Goal: Navigation & Orientation: Find specific page/section

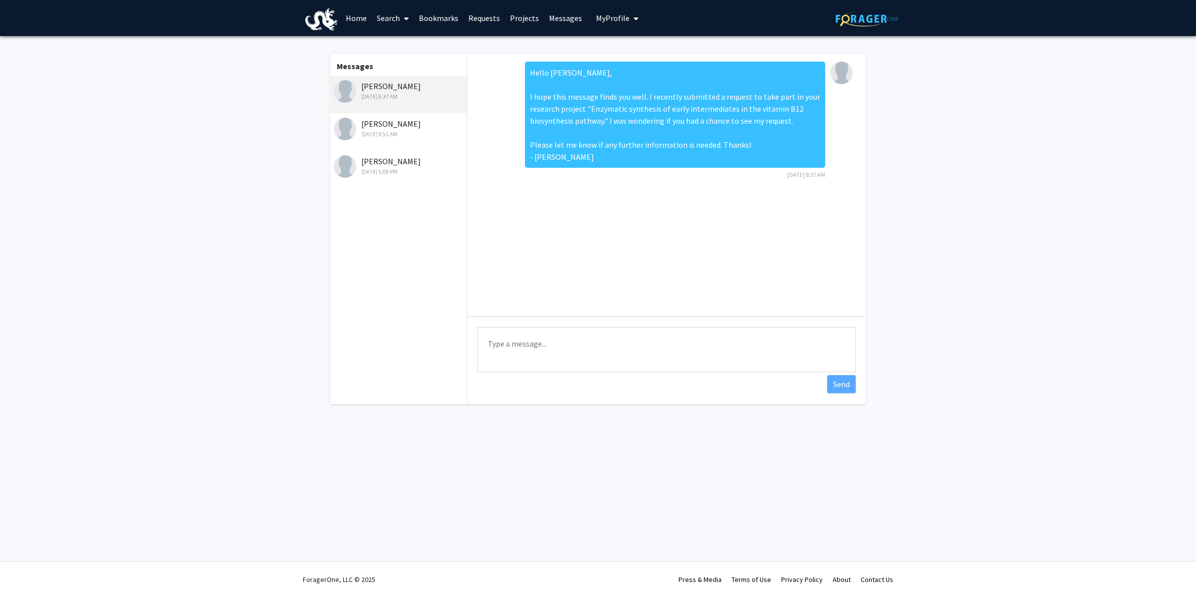
click at [481, 19] on link "Requests" at bounding box center [485, 18] width 42 height 35
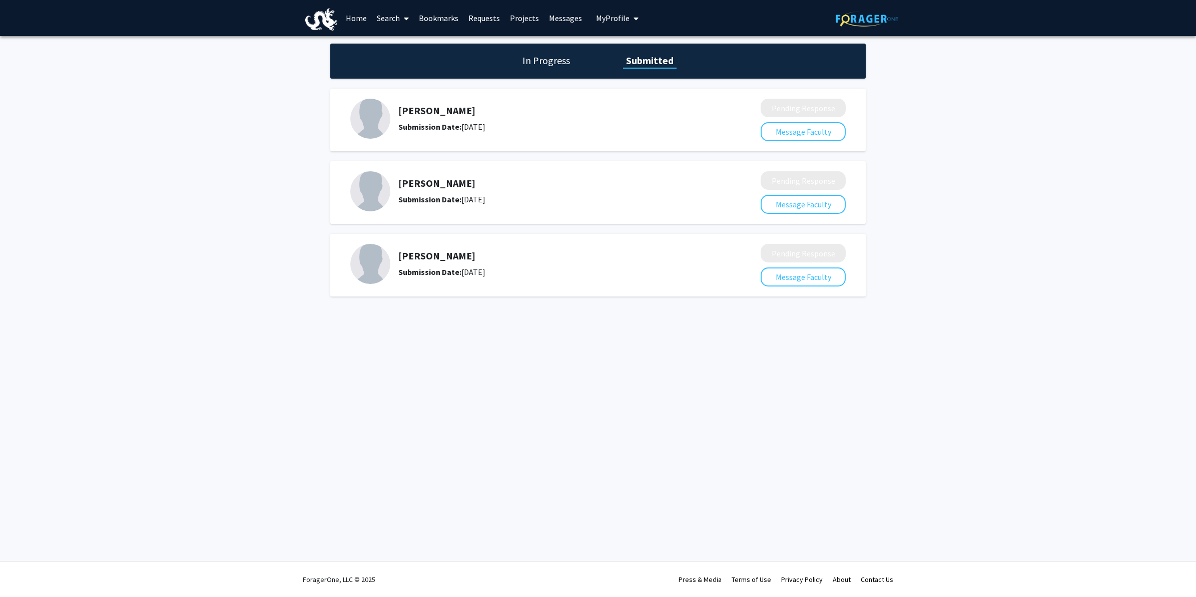
click at [351, 19] on link "Home" at bounding box center [356, 18] width 31 height 35
